Goal: Information Seeking & Learning: Learn about a topic

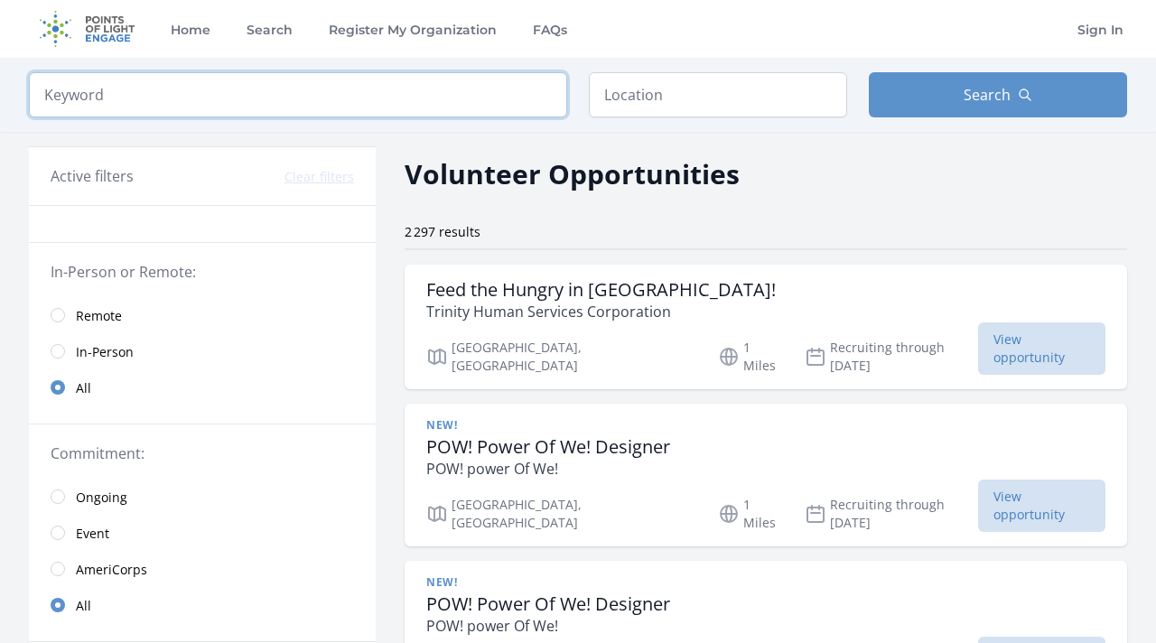
click at [269, 111] on input "search" at bounding box center [298, 94] width 538 height 45
click button "submit" at bounding box center [0, 0] width 0 height 0
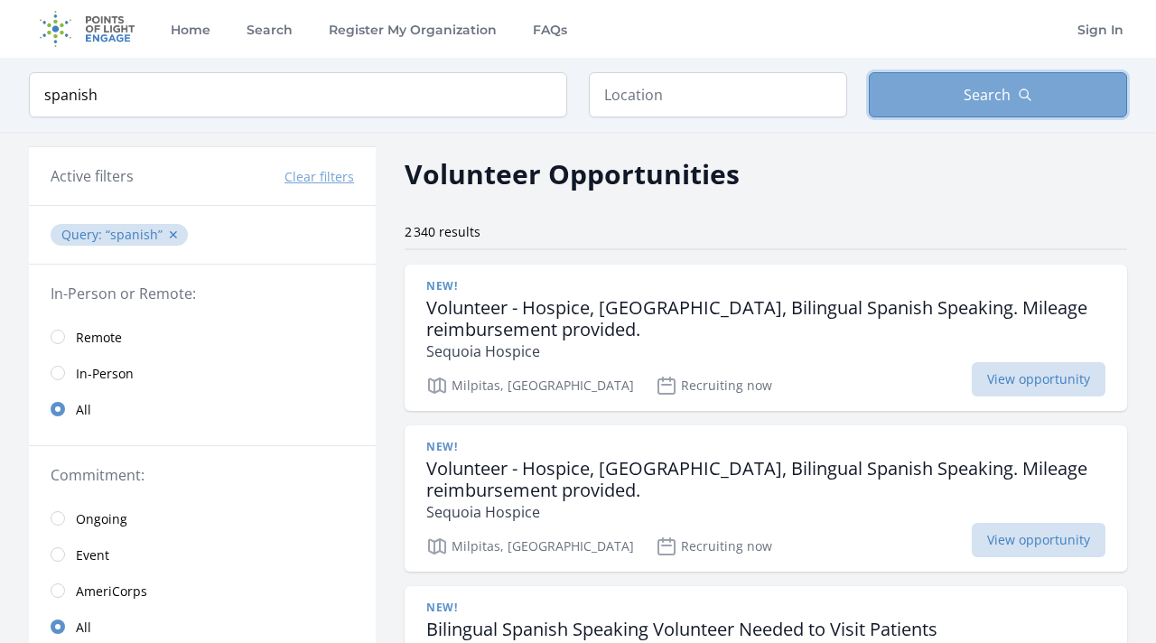
click at [981, 79] on button "Search" at bounding box center [998, 94] width 258 height 45
click at [989, 93] on span "Search" at bounding box center [987, 95] width 47 height 22
click at [70, 340] on link "Remote" at bounding box center [202, 337] width 347 height 36
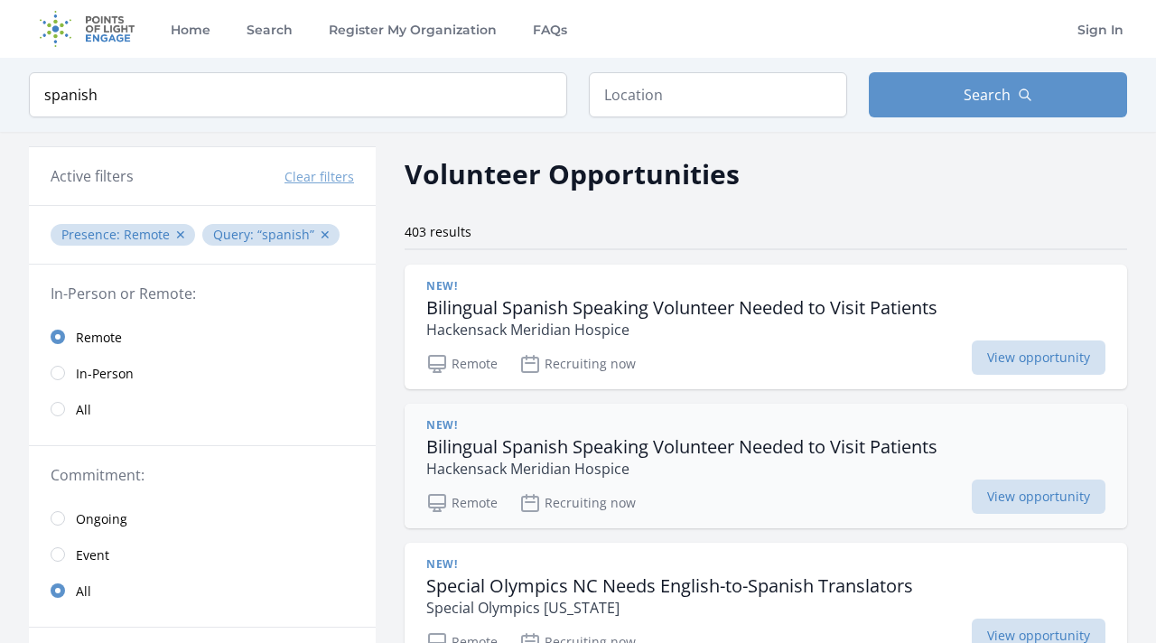
scroll to position [33, 0]
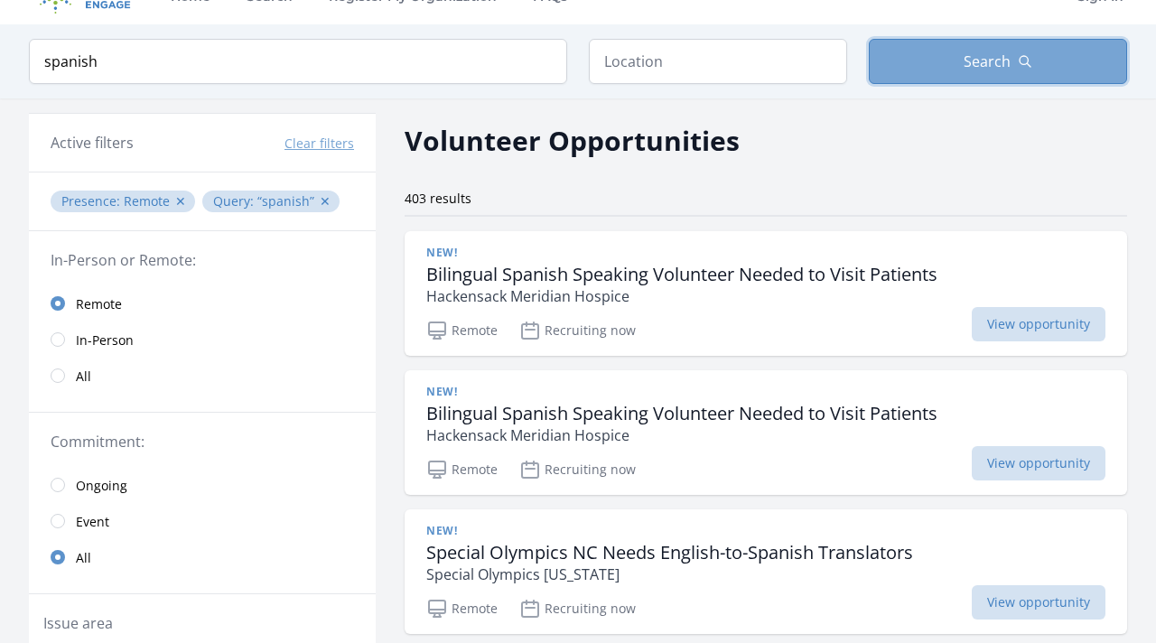
click at [955, 47] on button "Search" at bounding box center [998, 61] width 258 height 45
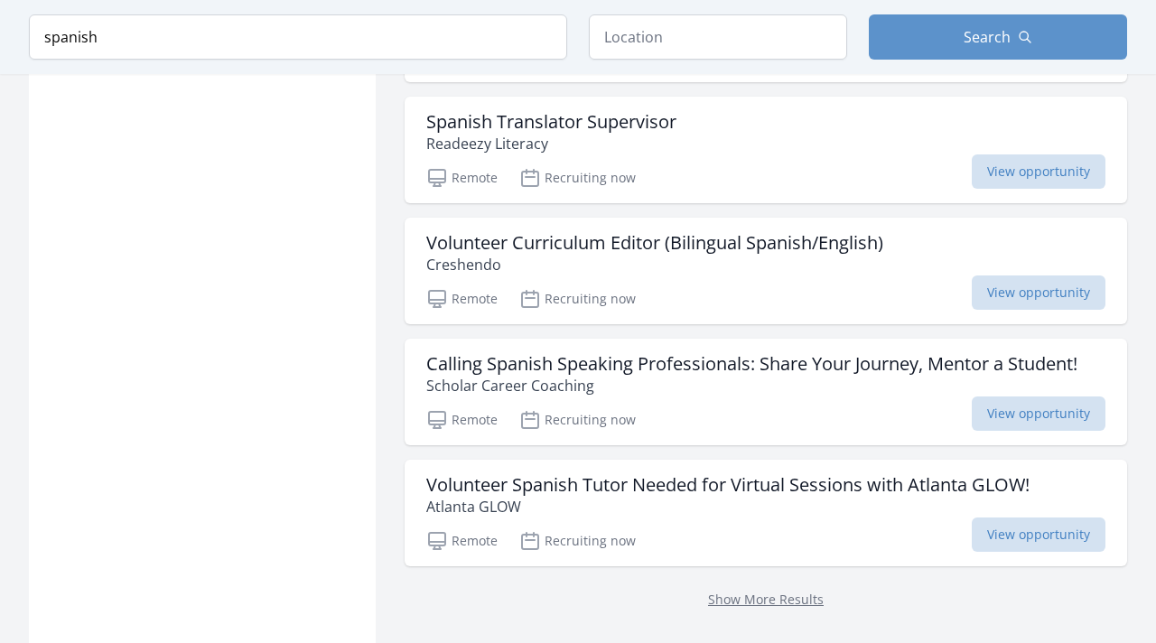
scroll to position [2386, 0]
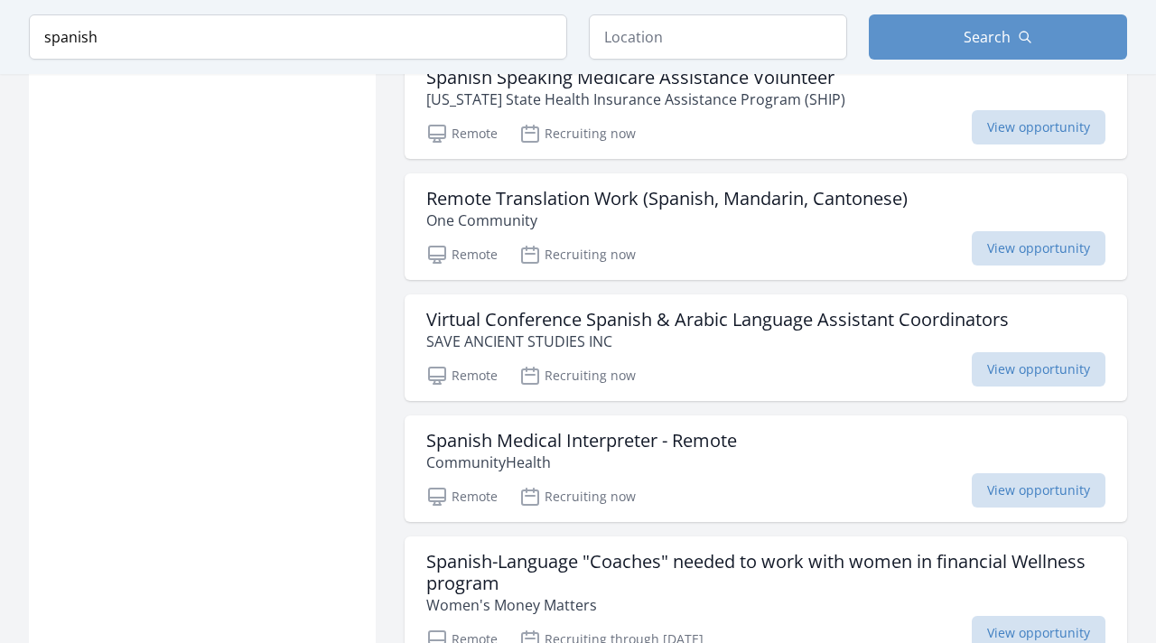
scroll to position [4112, 0]
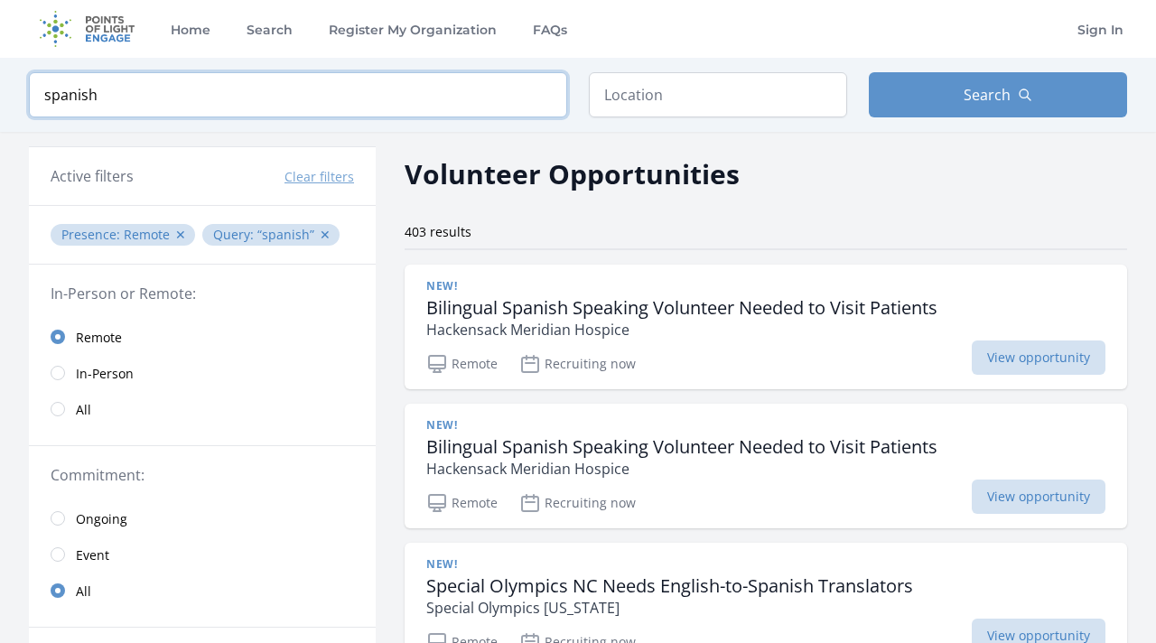
click at [125, 79] on input "spanish" at bounding box center [298, 94] width 538 height 45
drag, startPoint x: 119, startPoint y: 91, endPoint x: 25, endPoint y: 70, distance: 96.2
click at [25, 70] on div "Keyword spanish Location Search" at bounding box center [578, 95] width 1156 height 74
type input "french"
click button "submit" at bounding box center [0, 0] width 0 height 0
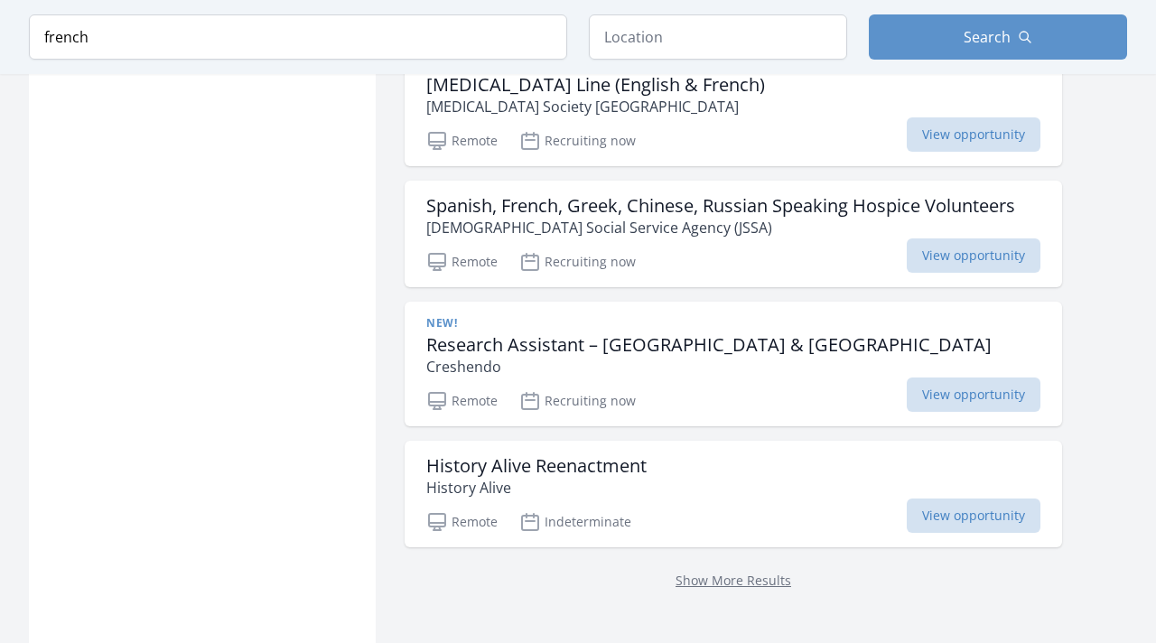
scroll to position [2454, 0]
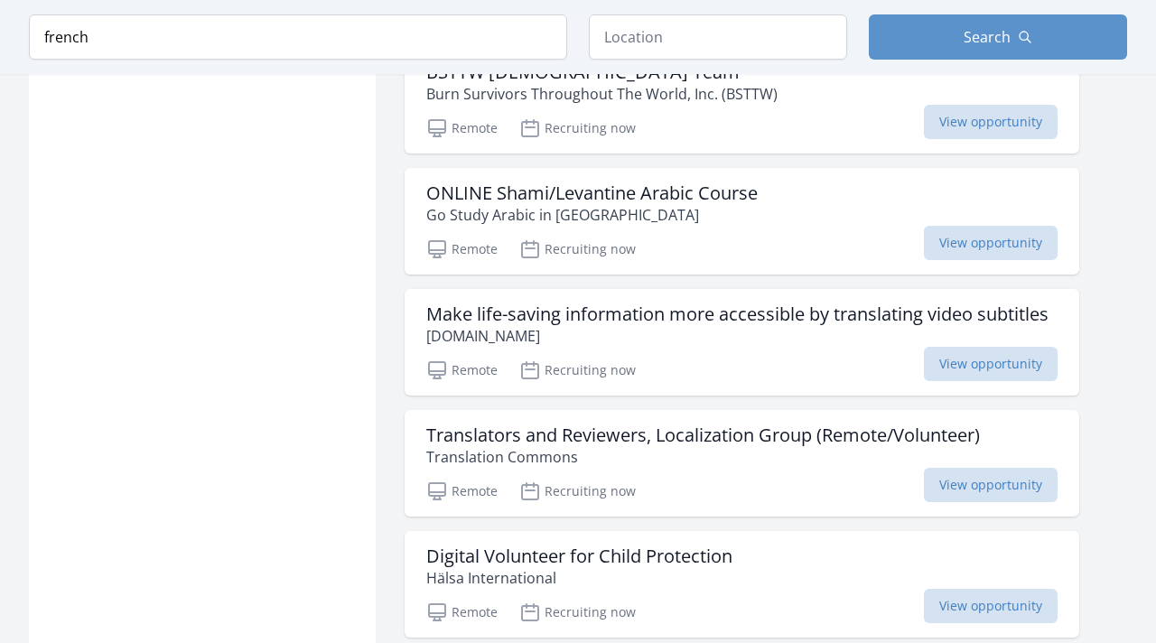
scroll to position [4736, 0]
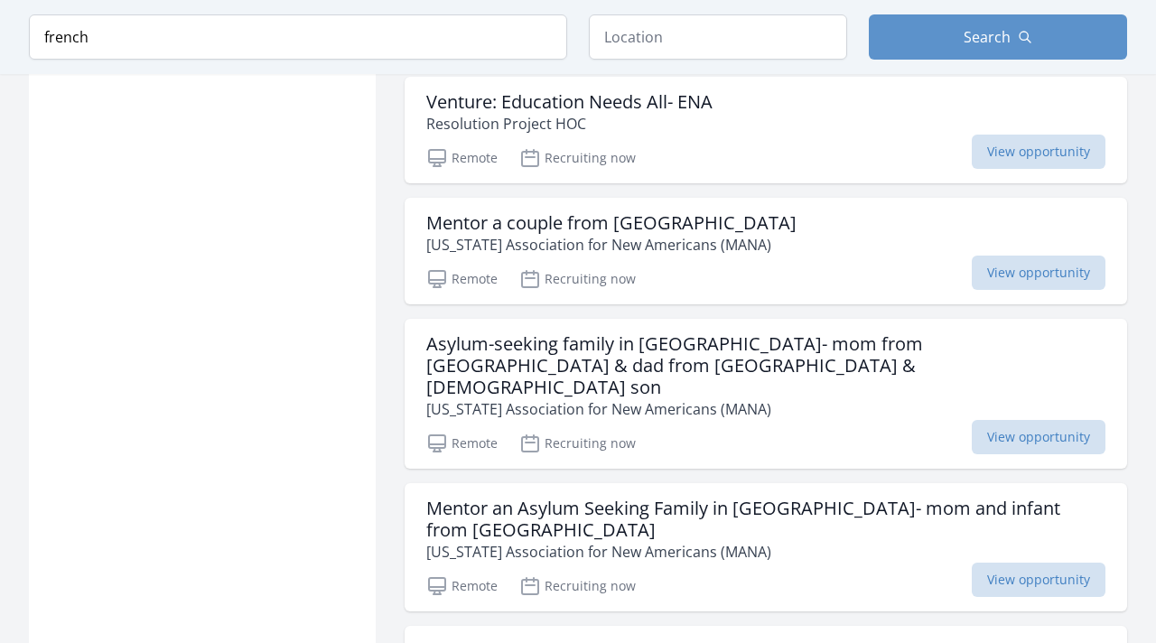
scroll to position [8257, 0]
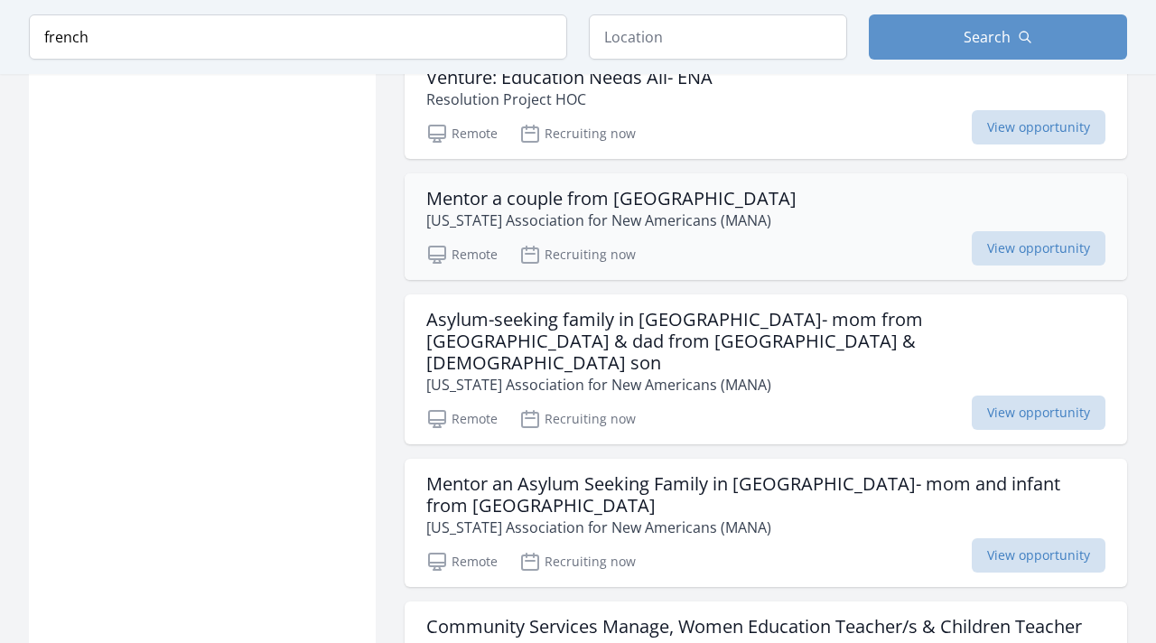
click at [653, 188] on h3 "Mentor a couple from [GEOGRAPHIC_DATA]" at bounding box center [611, 199] width 370 height 22
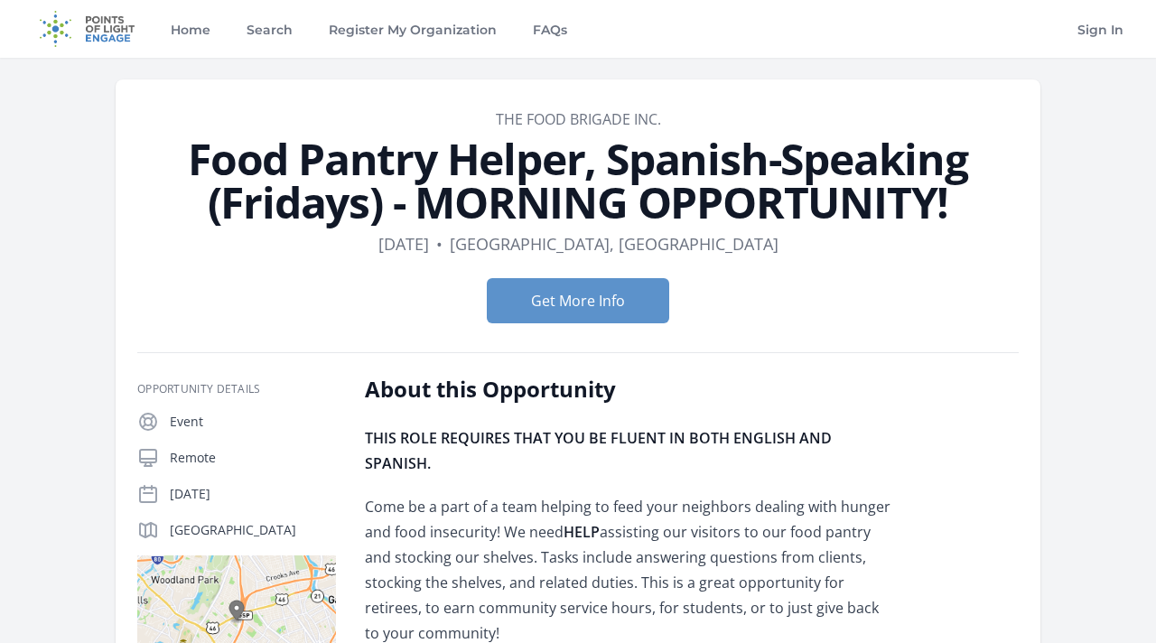
click at [617, 123] on link "The Food Brigade Inc." at bounding box center [578, 119] width 165 height 20
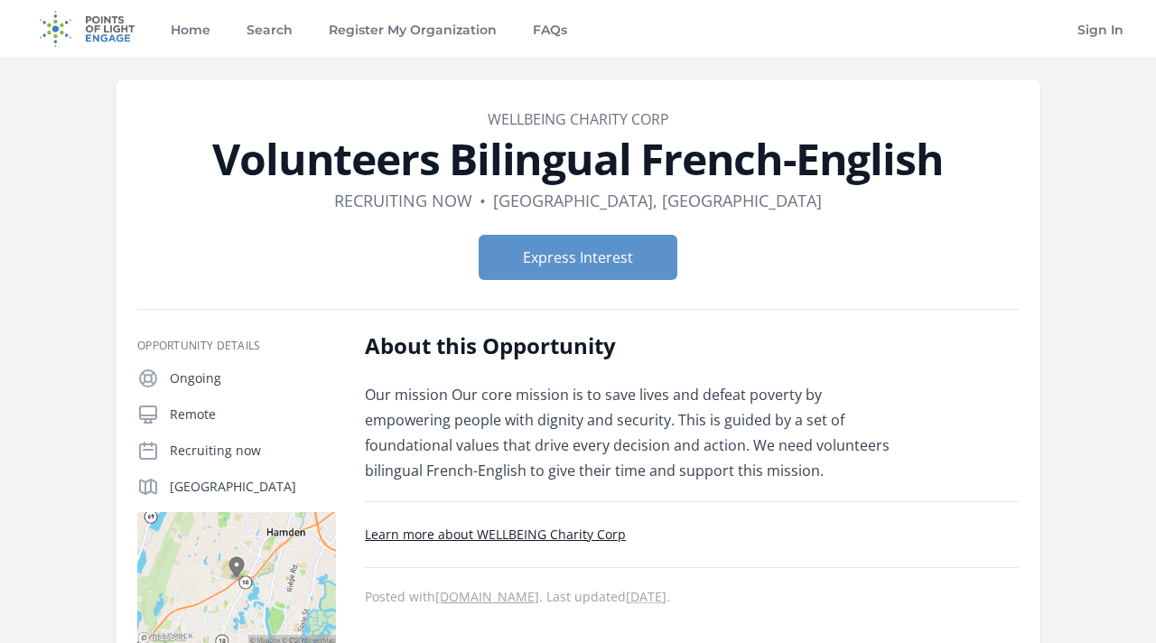
scroll to position [26, 0]
